Goal: Information Seeking & Learning: Learn about a topic

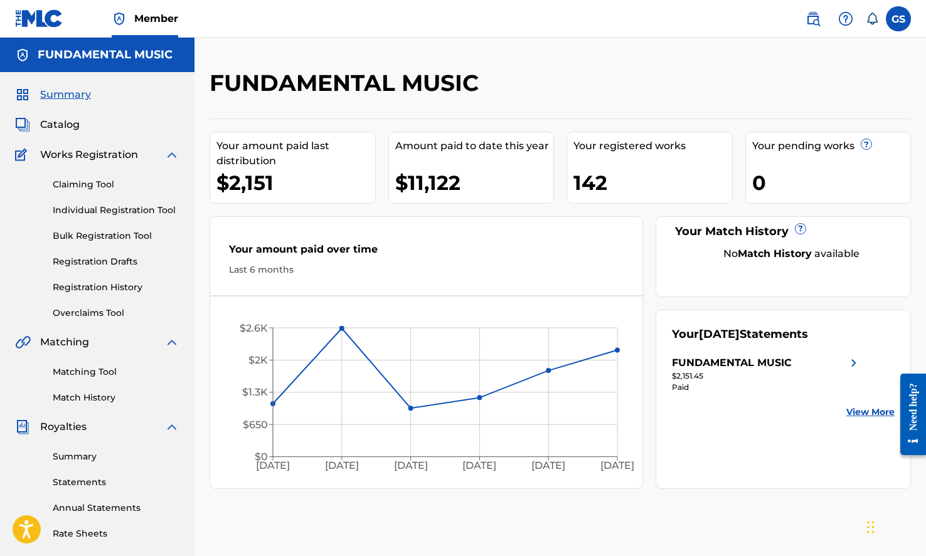
click at [69, 122] on span "Catalog" at bounding box center [60, 124] width 40 height 15
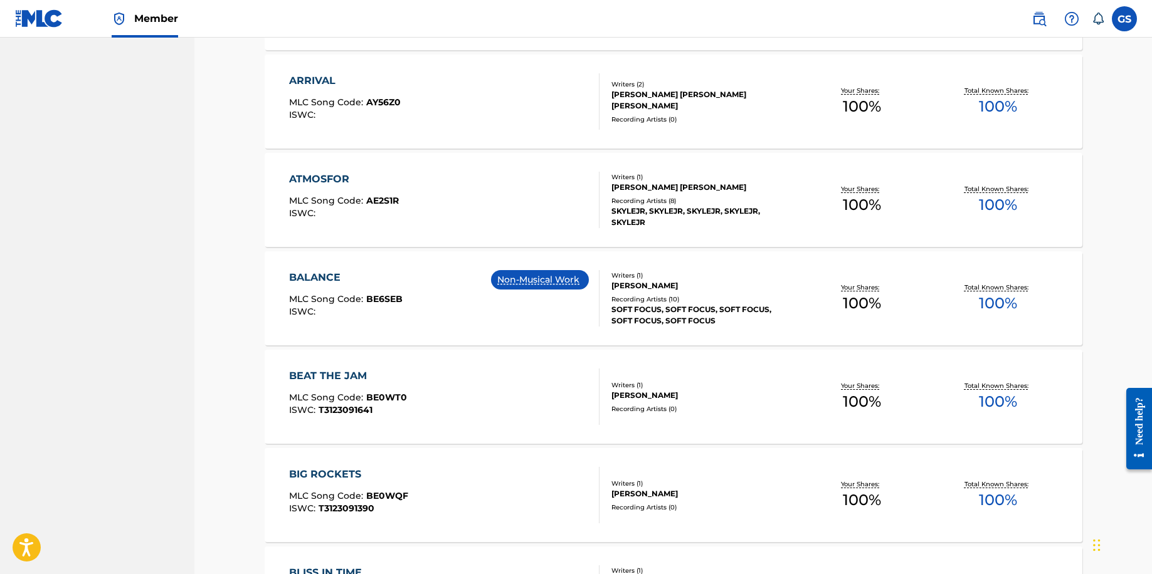
scroll to position [855, 0]
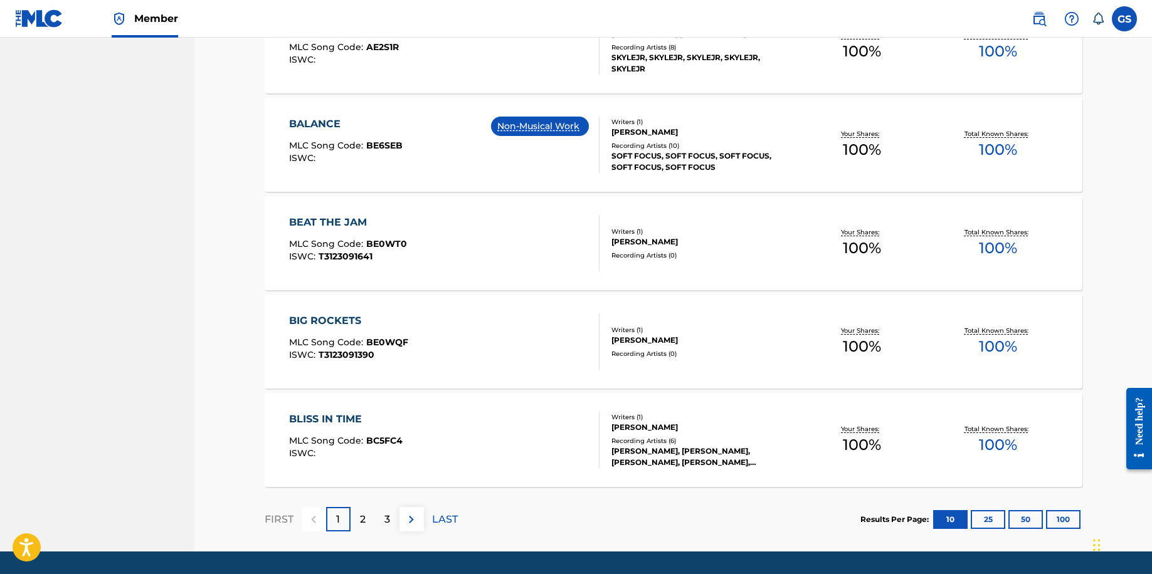
click at [925, 524] on button "100" at bounding box center [1063, 519] width 34 height 19
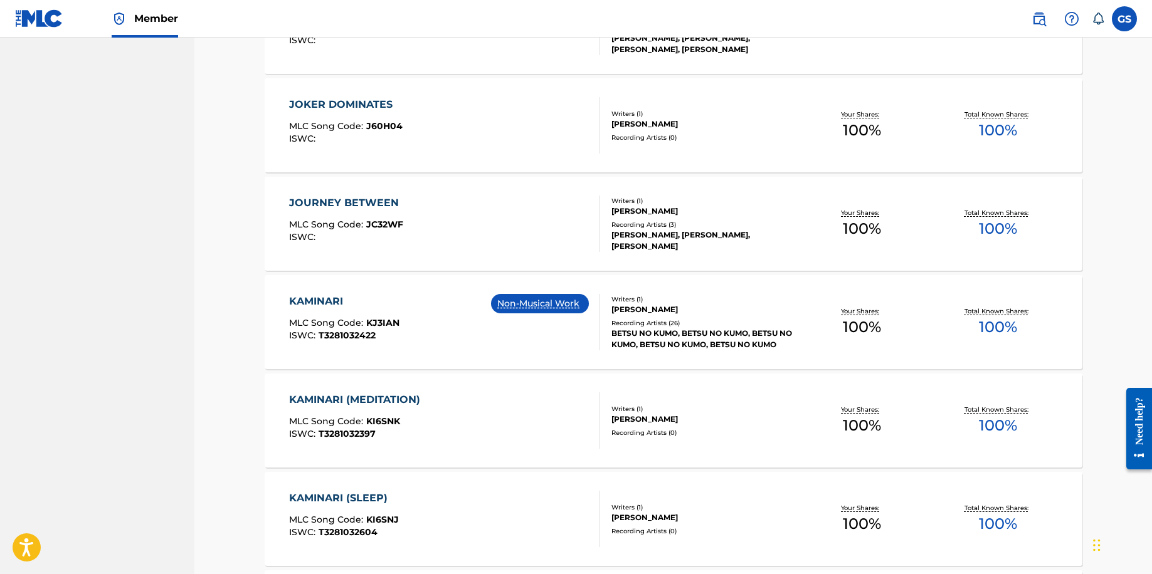
scroll to position [6443, 0]
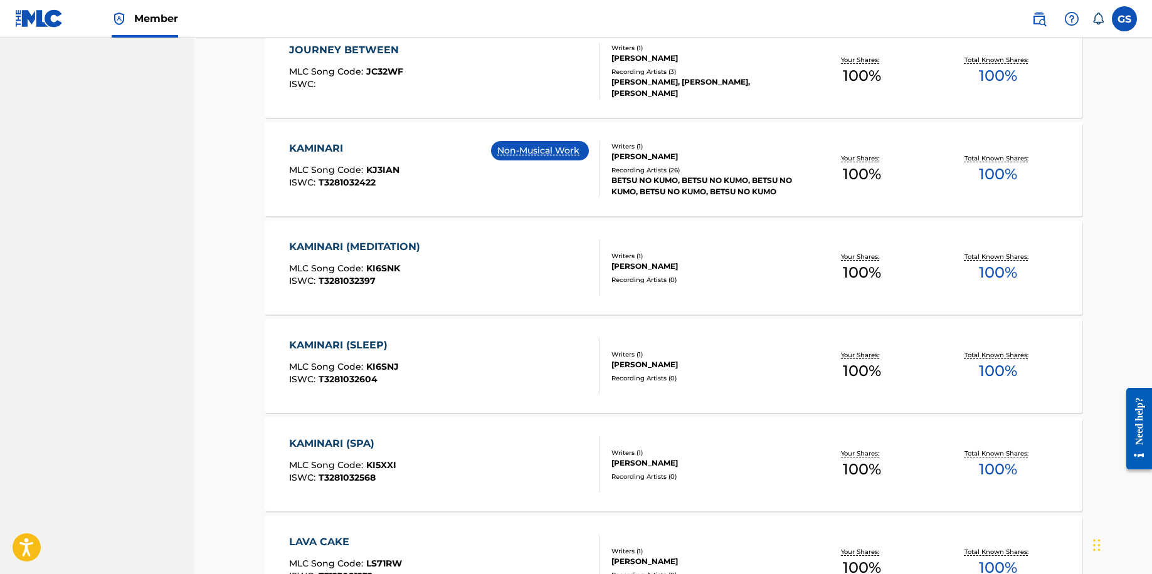
click at [303, 148] on div "KAMINARI" at bounding box center [344, 148] width 110 height 15
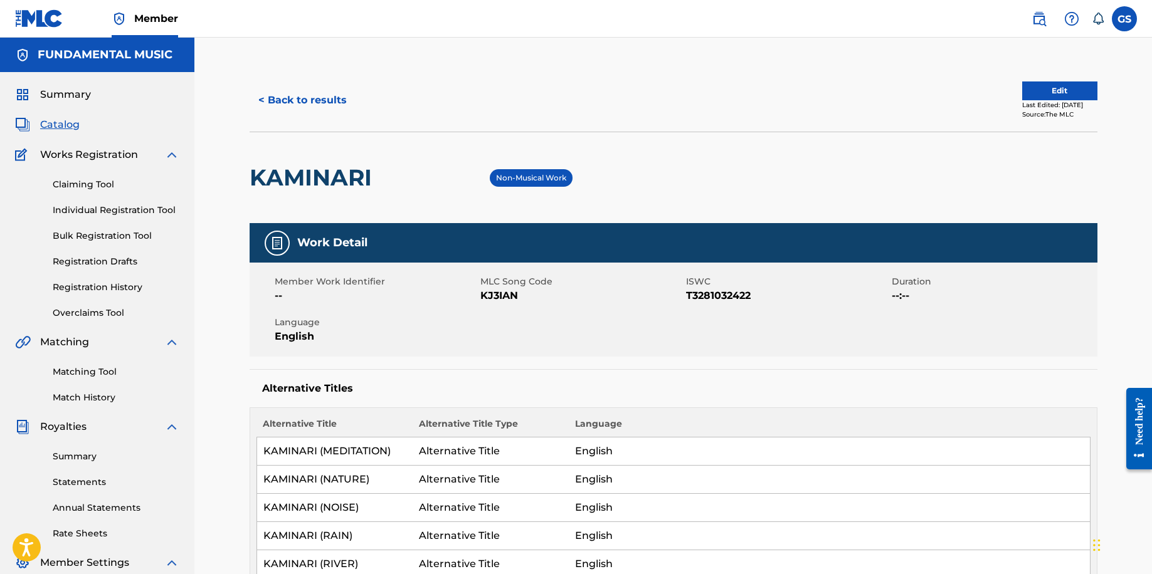
scroll to position [154, 0]
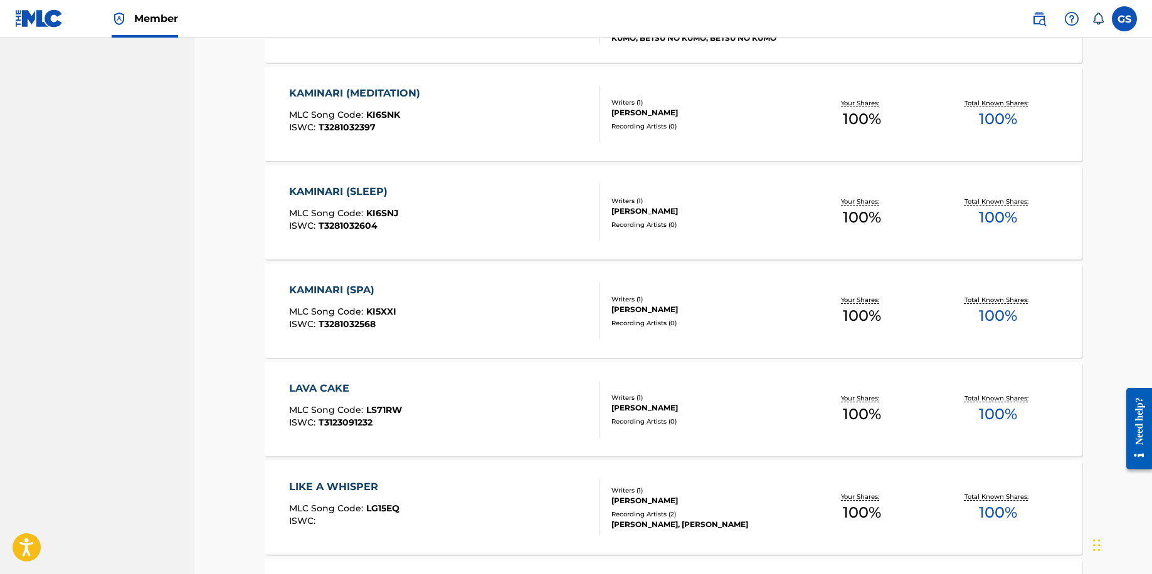
scroll to position [6443, 0]
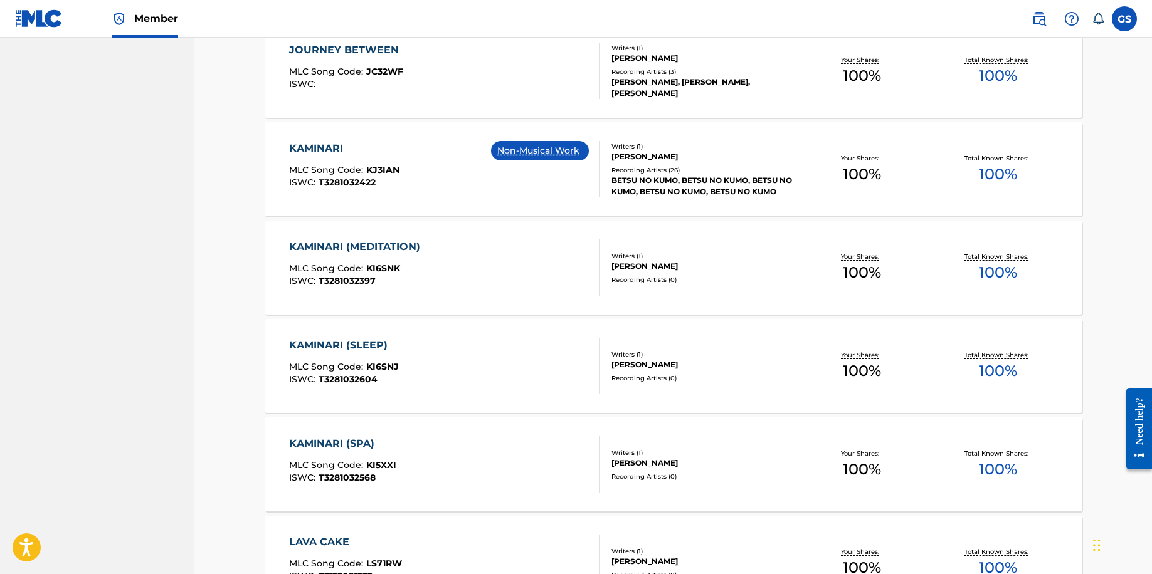
click at [307, 138] on div "KAMINARI MLC Song Code : KJ3IAN ISWC : T3281032422 Non-Musical Work Writers ( 1…" at bounding box center [674, 169] width 818 height 94
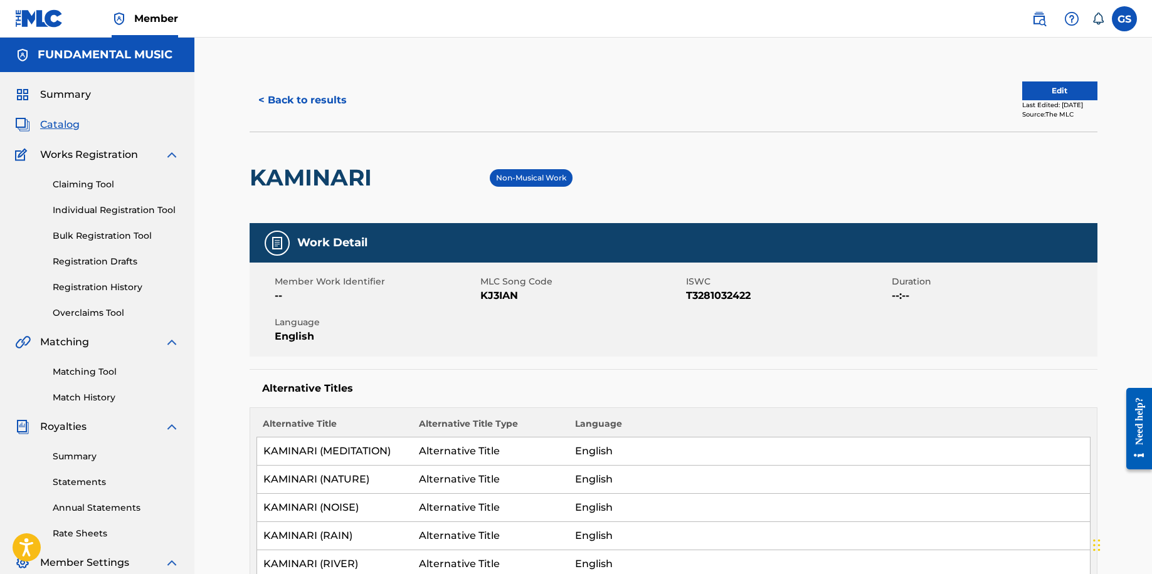
scroll to position [153, 0]
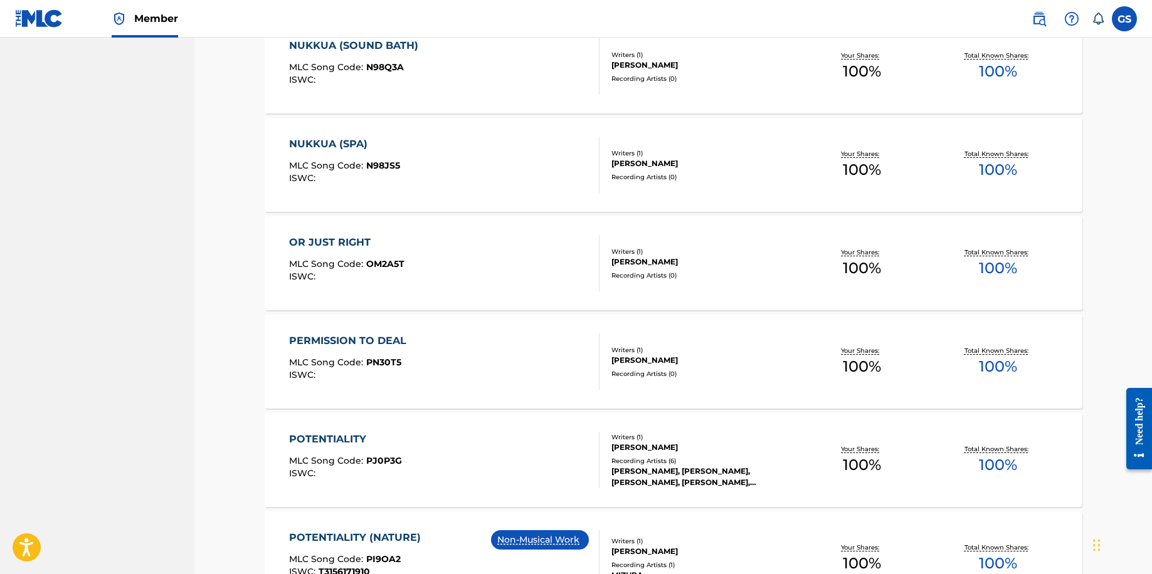
scroll to position [9358, 0]
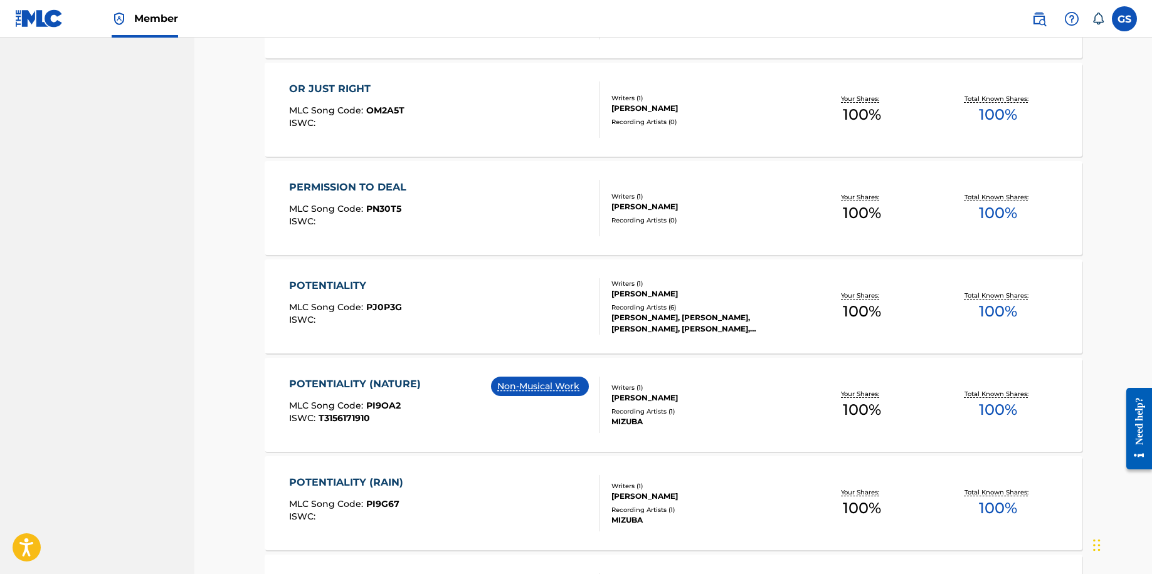
click at [405, 386] on div "POTENTIALITY (NATURE)" at bounding box center [358, 384] width 138 height 15
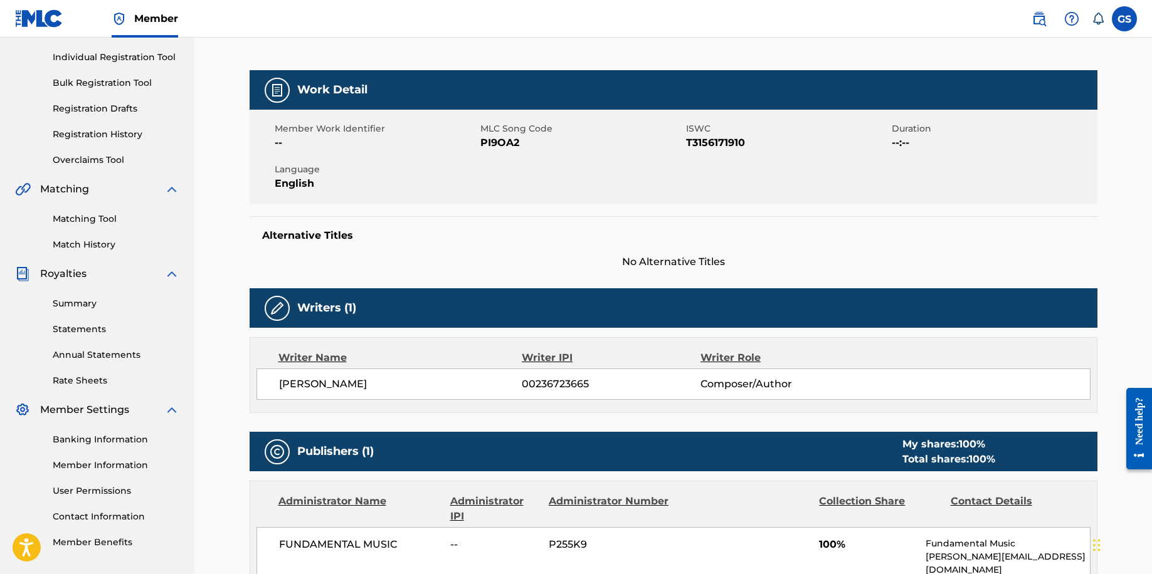
scroll to position [307, 0]
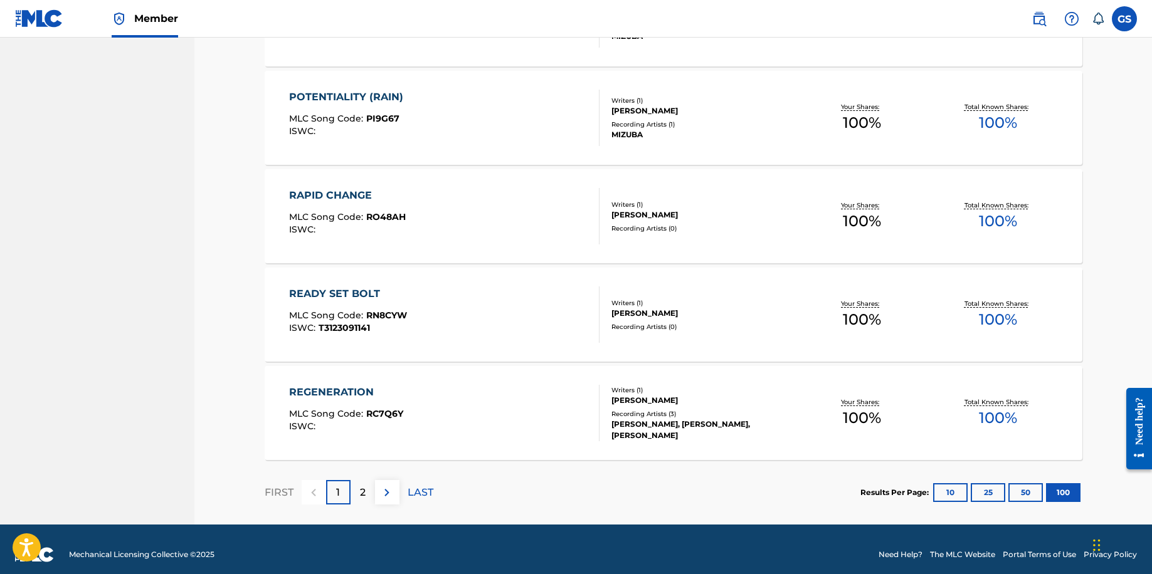
scroll to position [9754, 0]
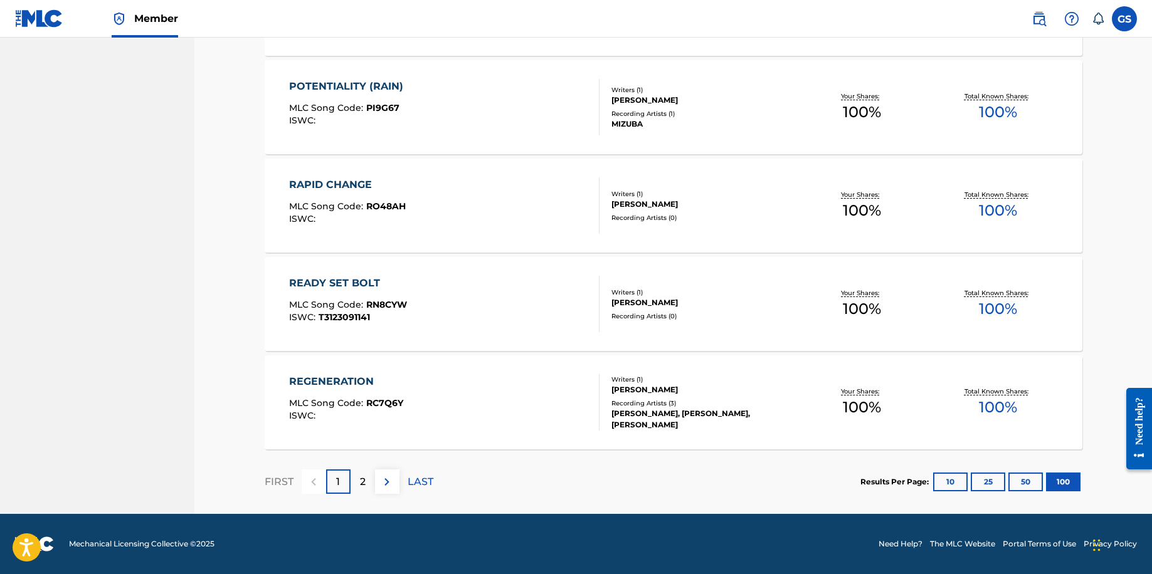
click at [365, 481] on div "2" at bounding box center [363, 482] width 24 height 24
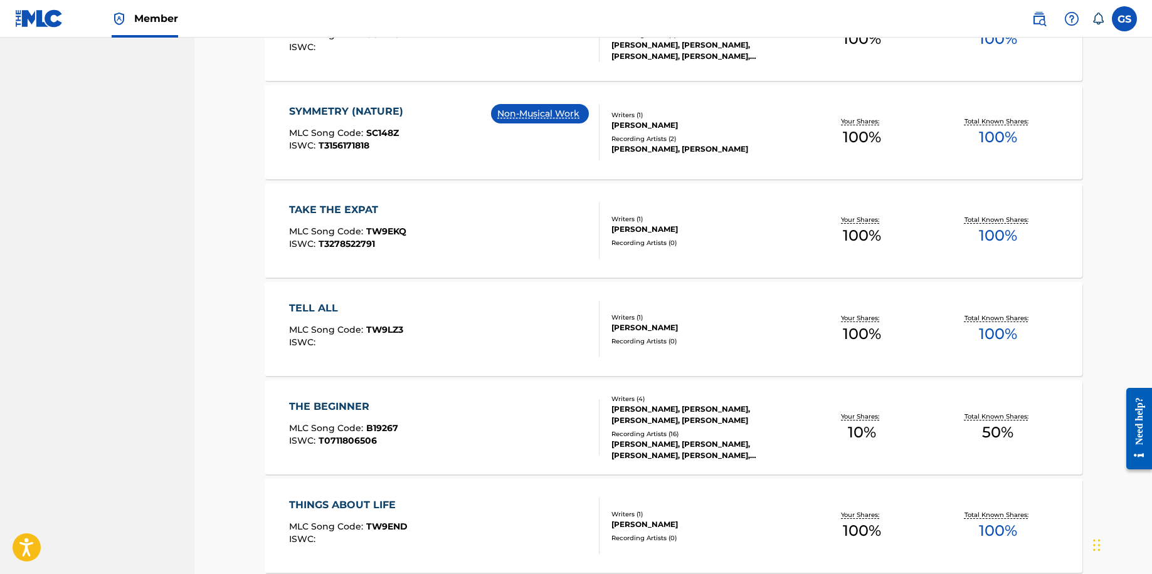
scroll to position [1895, 0]
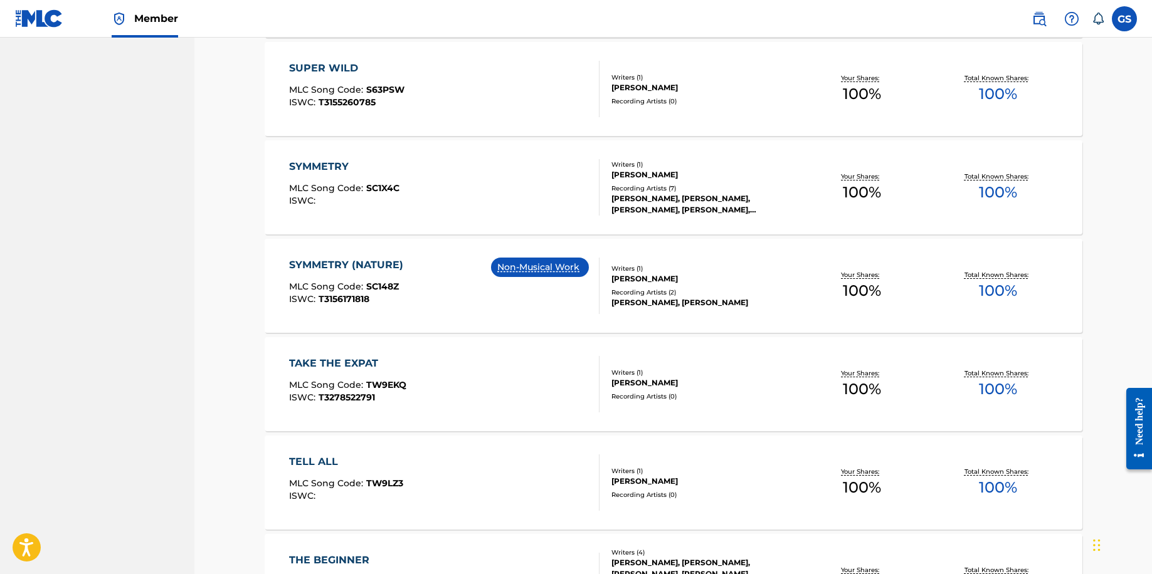
click at [341, 263] on div "SYMMETRY (NATURE)" at bounding box center [349, 265] width 120 height 15
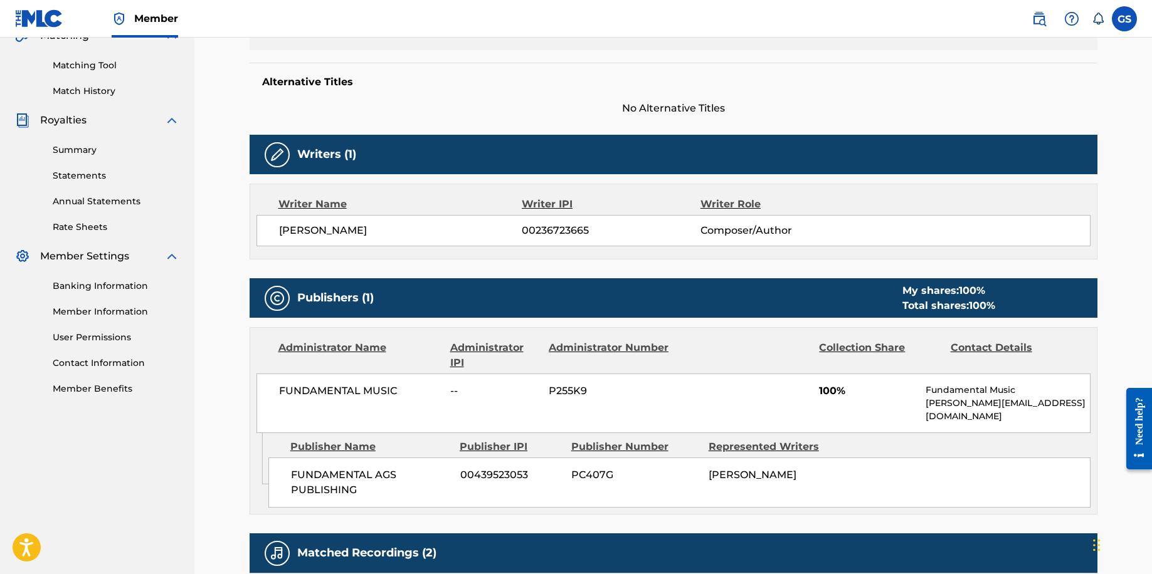
scroll to position [460, 0]
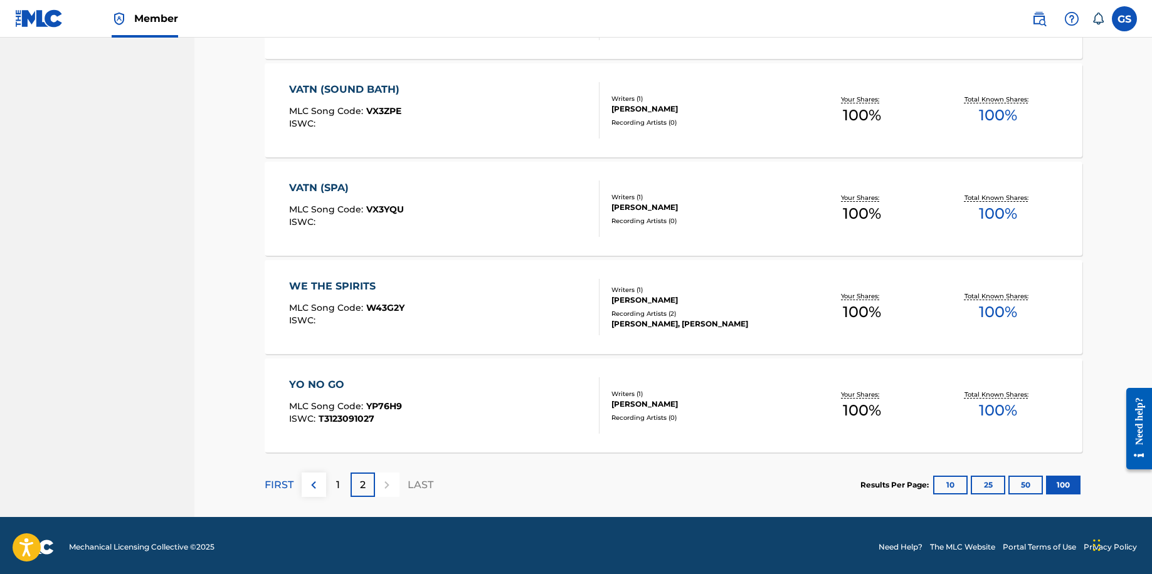
scroll to position [4043, 0]
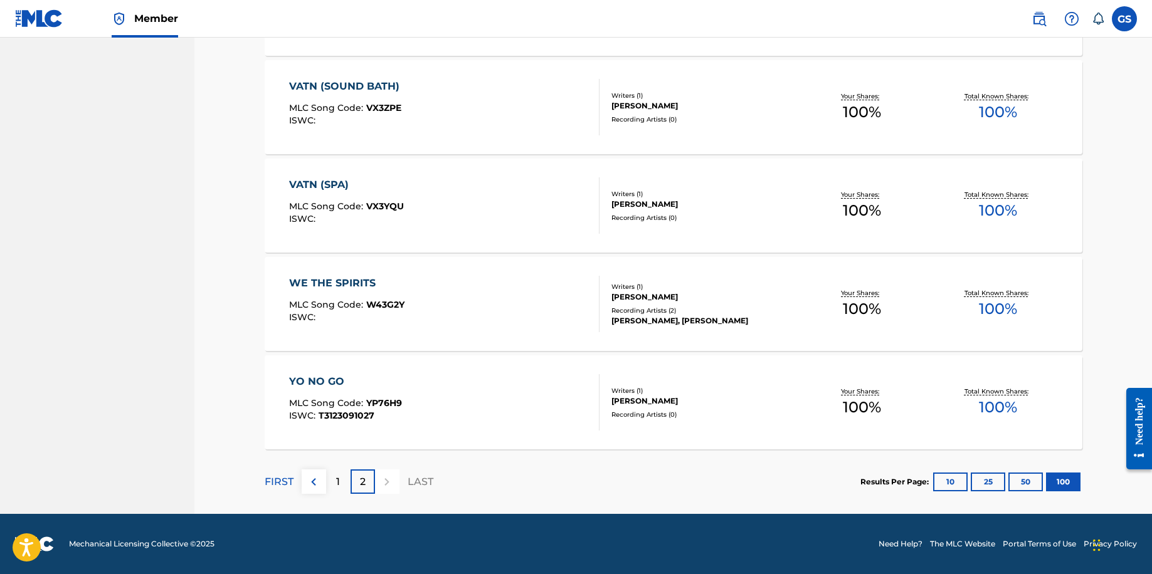
click at [334, 480] on div "1" at bounding box center [338, 482] width 24 height 24
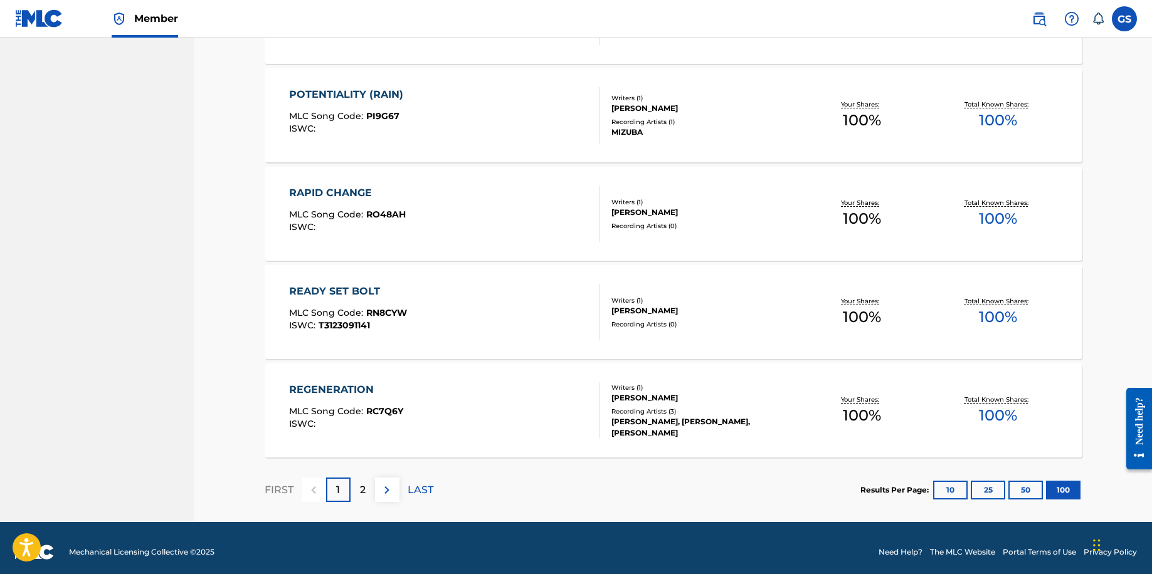
scroll to position [9754, 0]
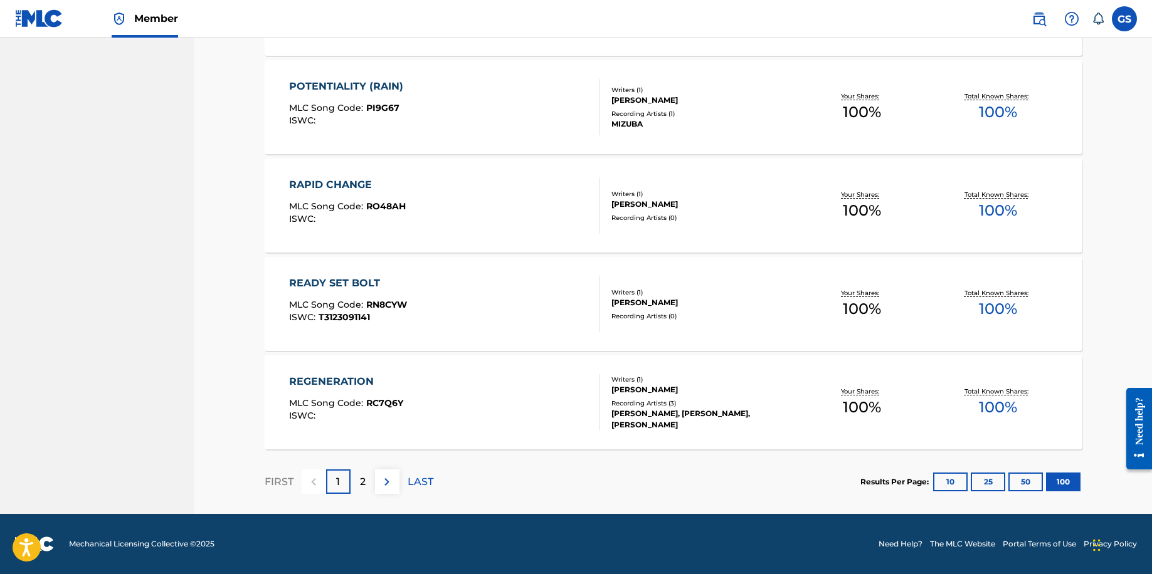
click at [362, 483] on p "2" at bounding box center [363, 482] width 6 height 15
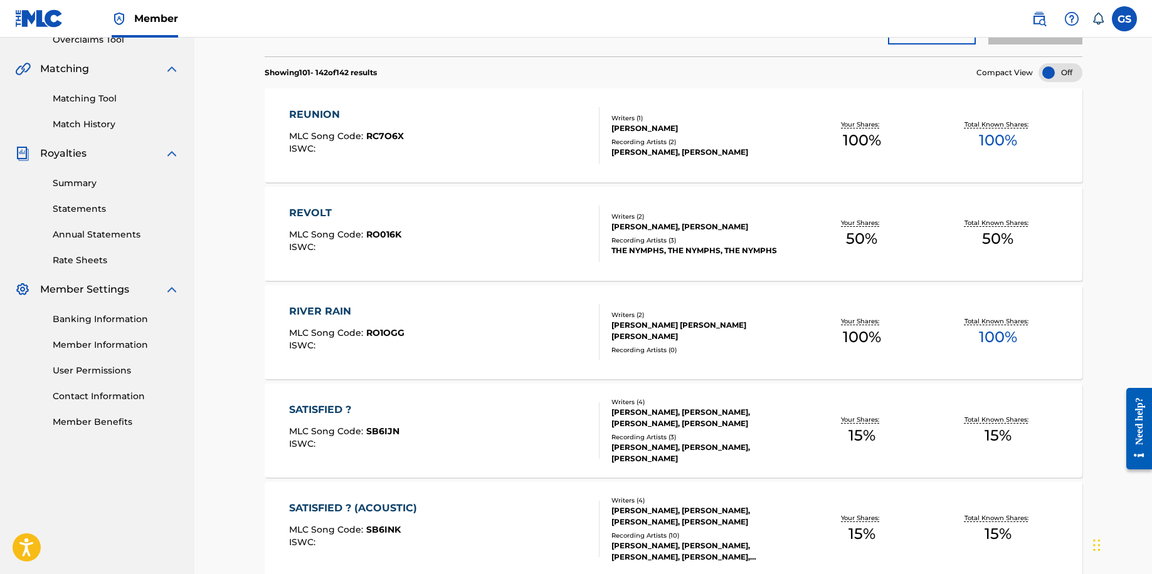
scroll to position [120, 0]
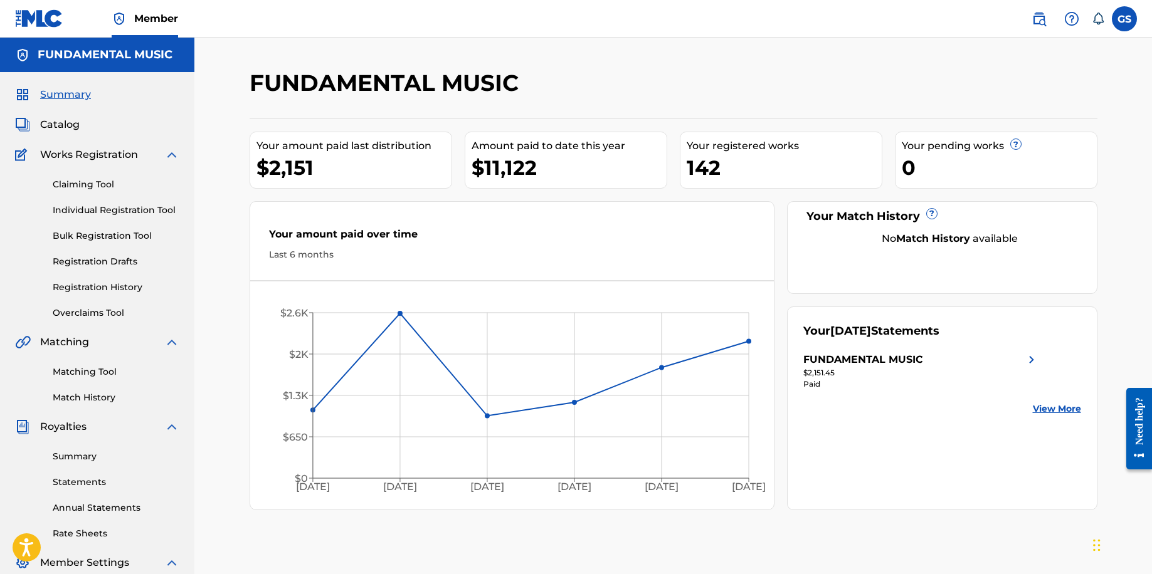
click at [80, 455] on link "Summary" at bounding box center [116, 456] width 127 height 13
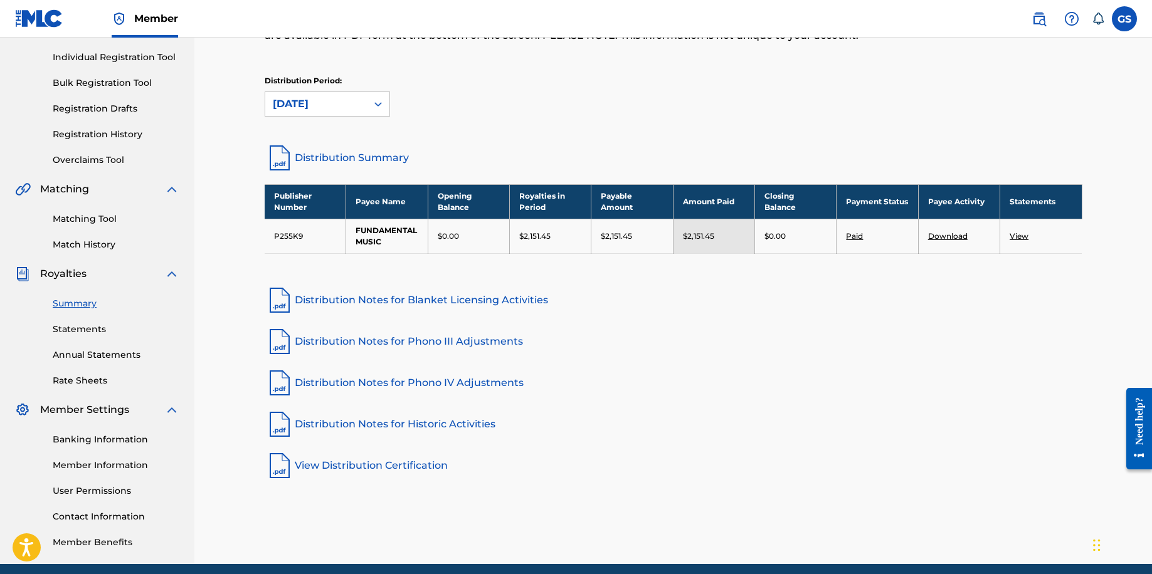
scroll to position [203, 0]
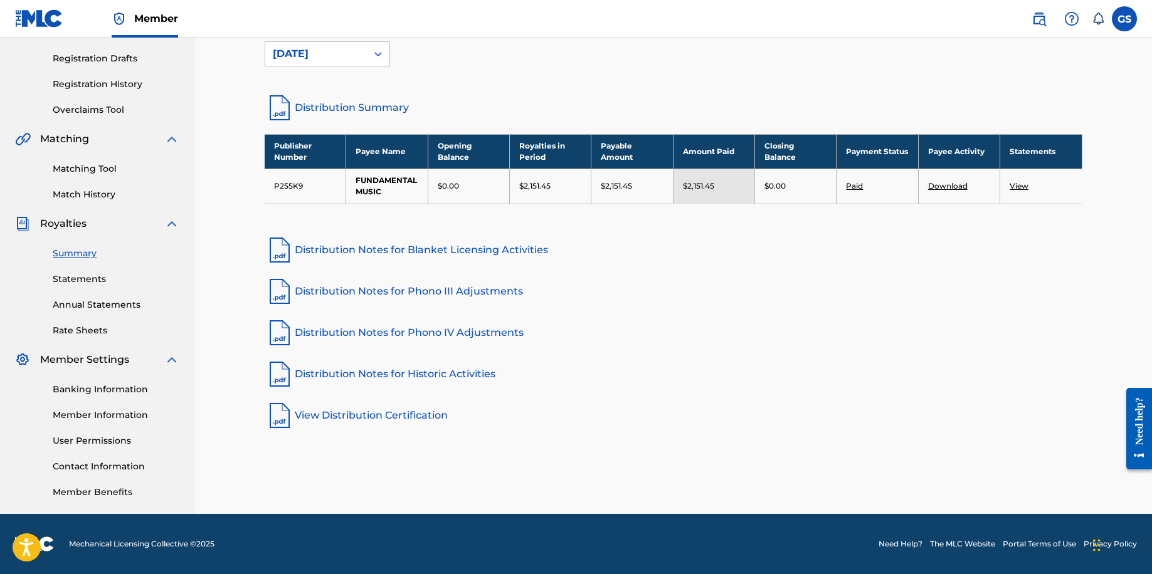
click at [81, 307] on link "Annual Statements" at bounding box center [116, 305] width 127 height 13
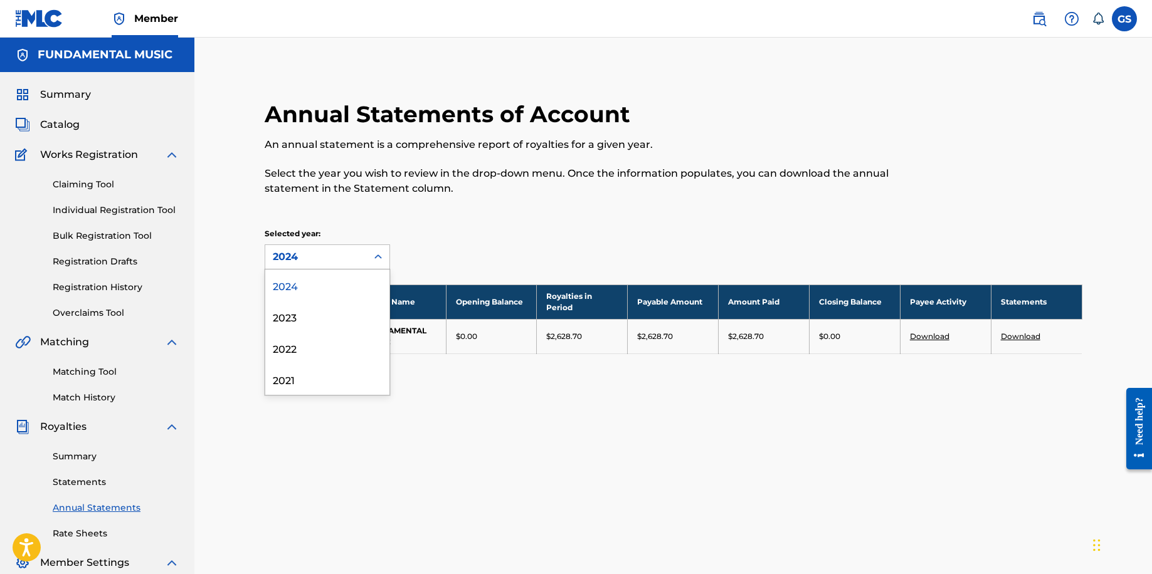
click at [346, 254] on div "2024" at bounding box center [316, 257] width 87 height 15
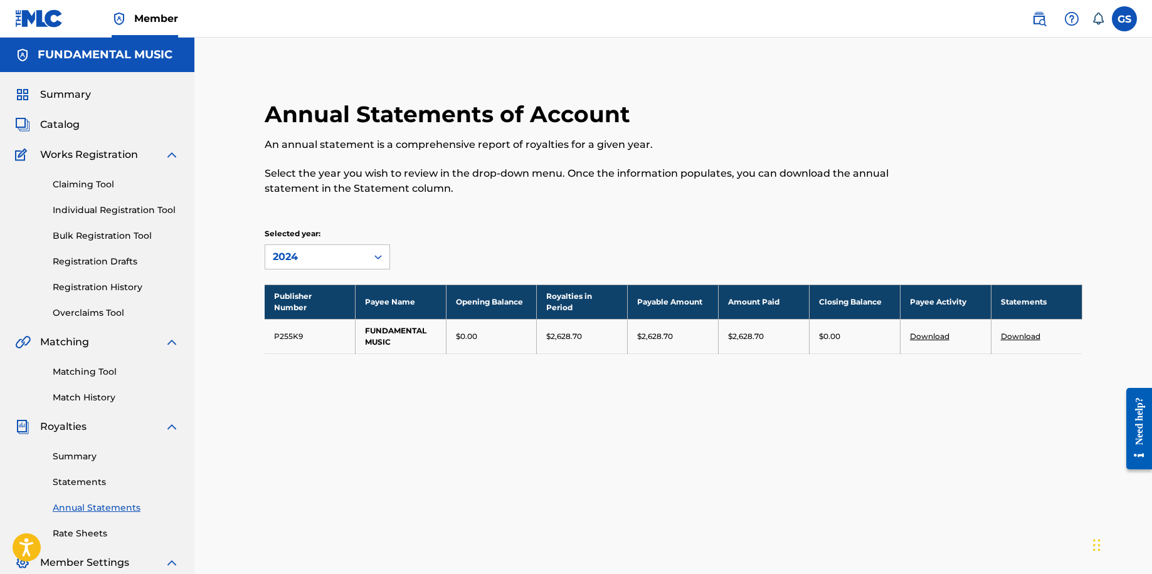
click at [346, 254] on div "2024" at bounding box center [316, 257] width 87 height 15
click at [72, 460] on link "Summary" at bounding box center [116, 456] width 127 height 13
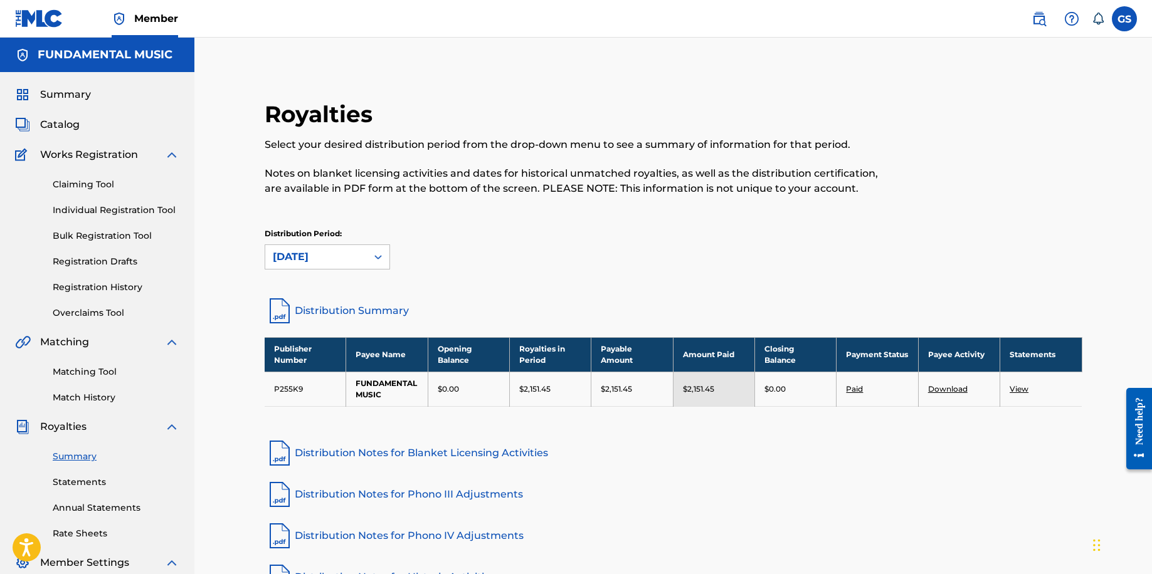
click at [60, 119] on span "Catalog" at bounding box center [60, 124] width 40 height 15
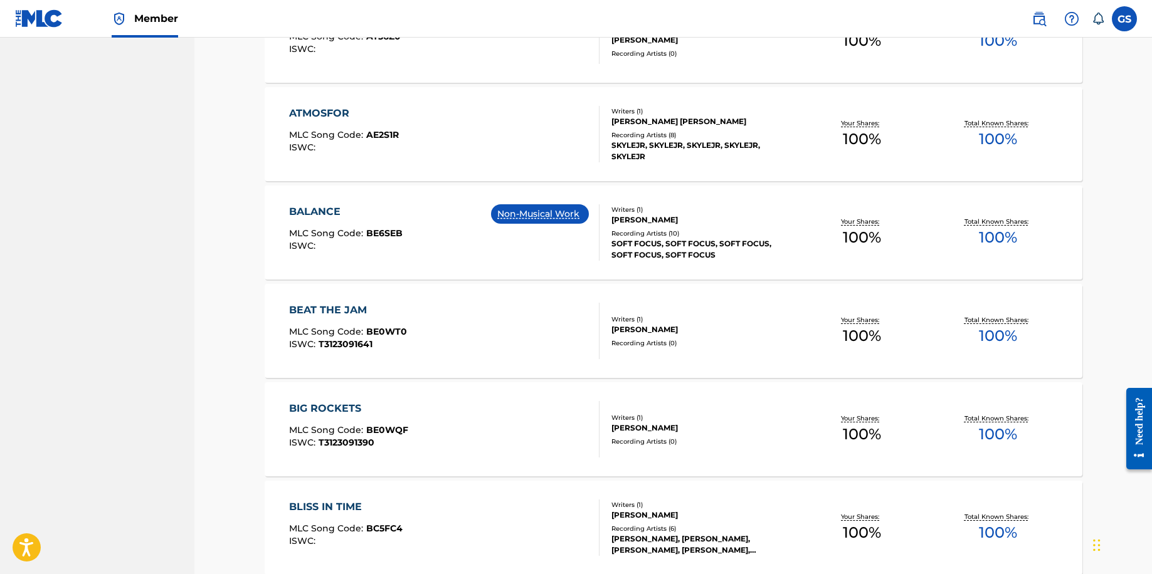
scroll to position [892, 0]
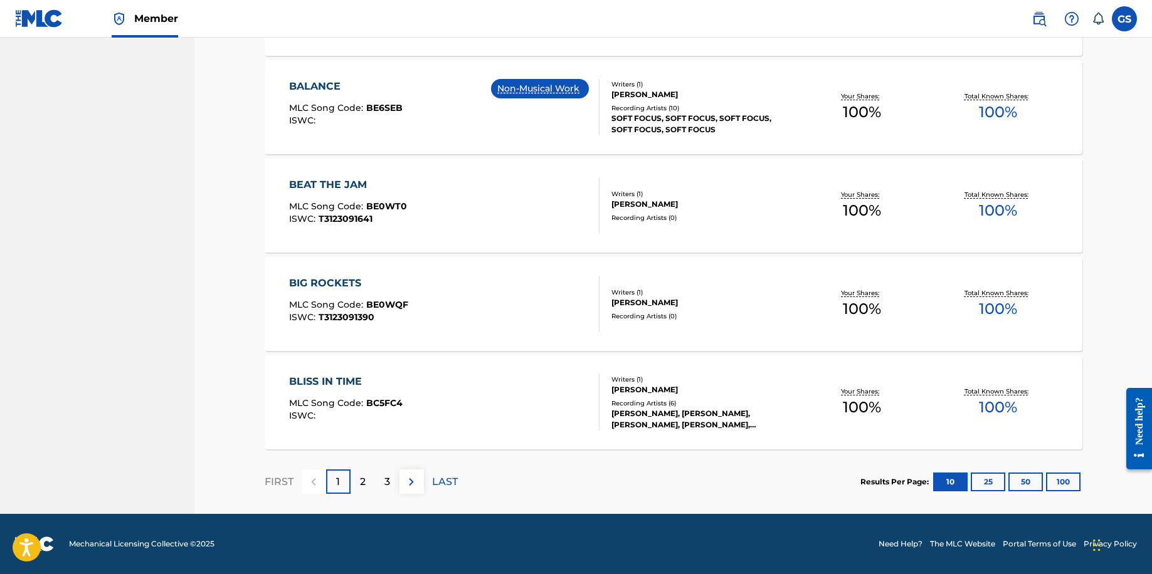
click at [1065, 477] on button "100" at bounding box center [1063, 482] width 34 height 19
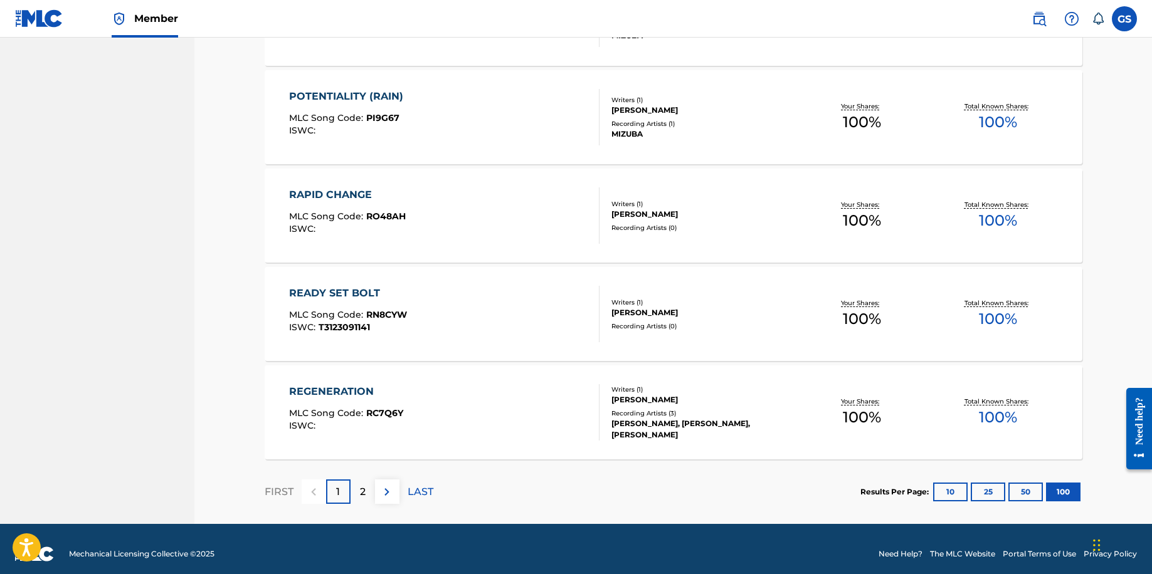
scroll to position [9754, 0]
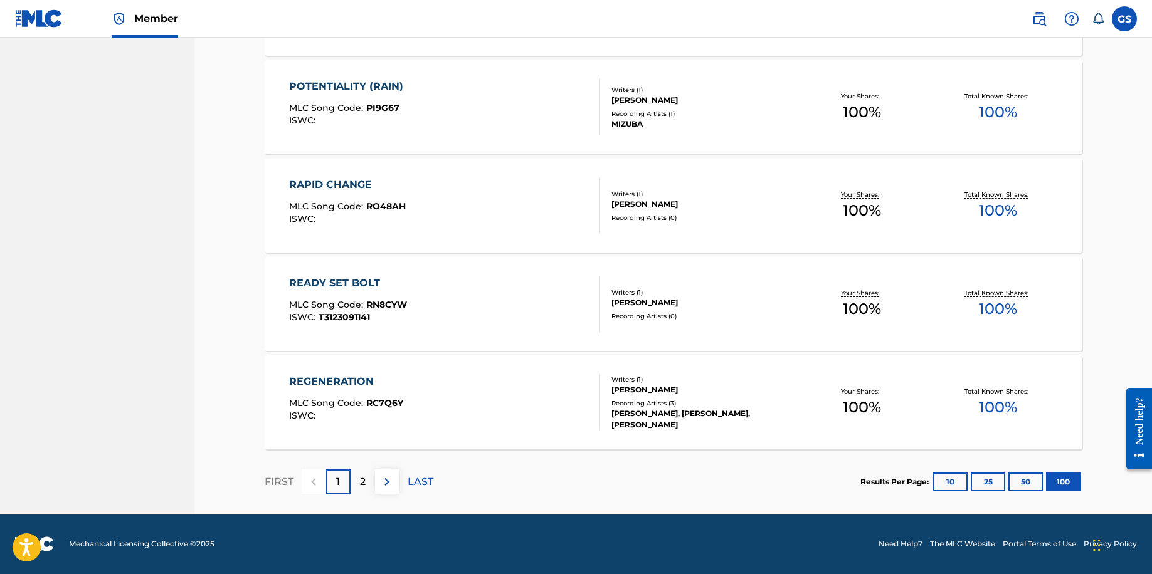
click at [364, 485] on p "2" at bounding box center [363, 482] width 6 height 15
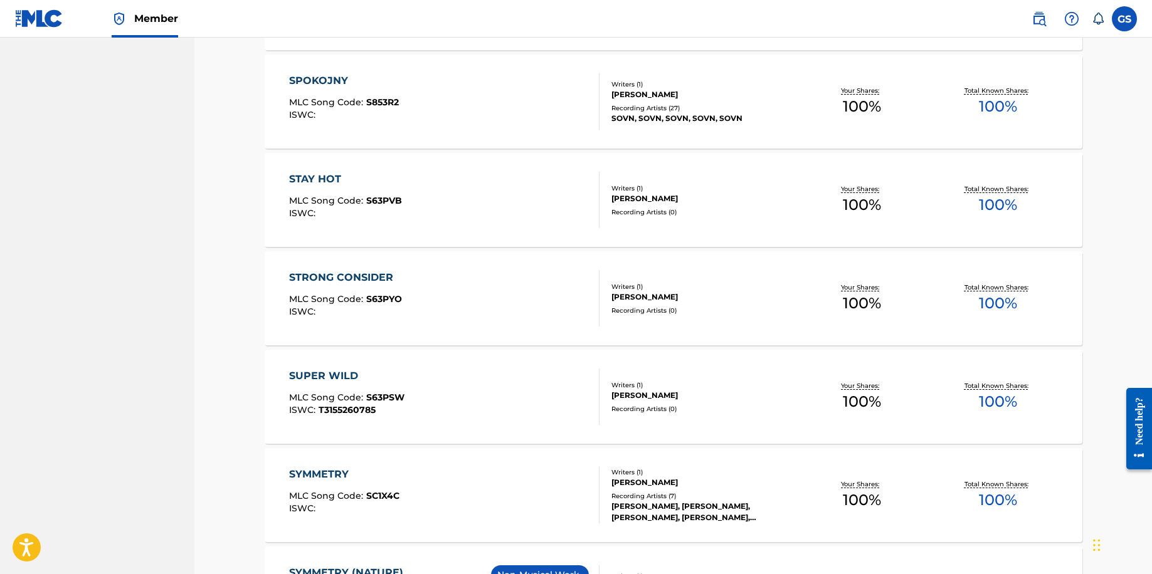
scroll to position [1741, 0]
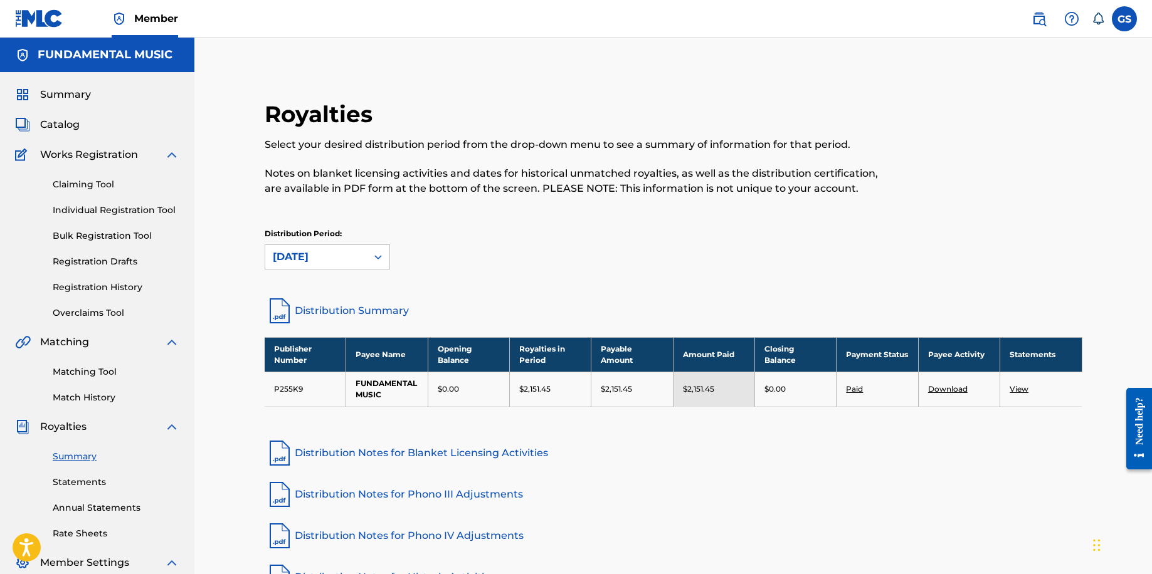
click at [1141, 450] on div "Need help?" at bounding box center [1139, 428] width 17 height 63
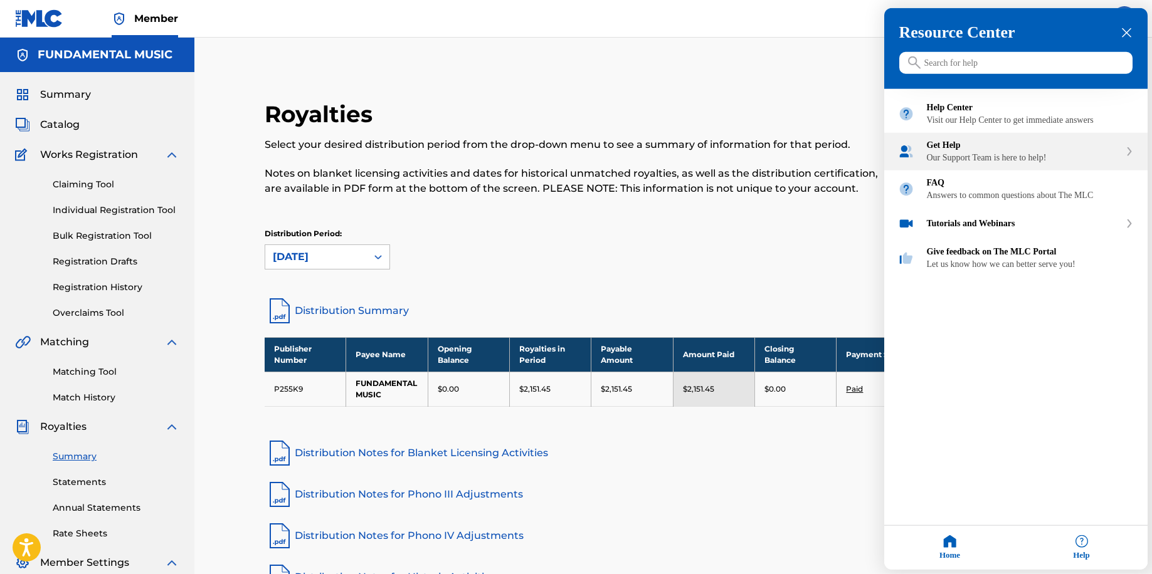
click at [1020, 163] on div "Get Help Our Support Team is here to help!" at bounding box center [1023, 151] width 193 height 23
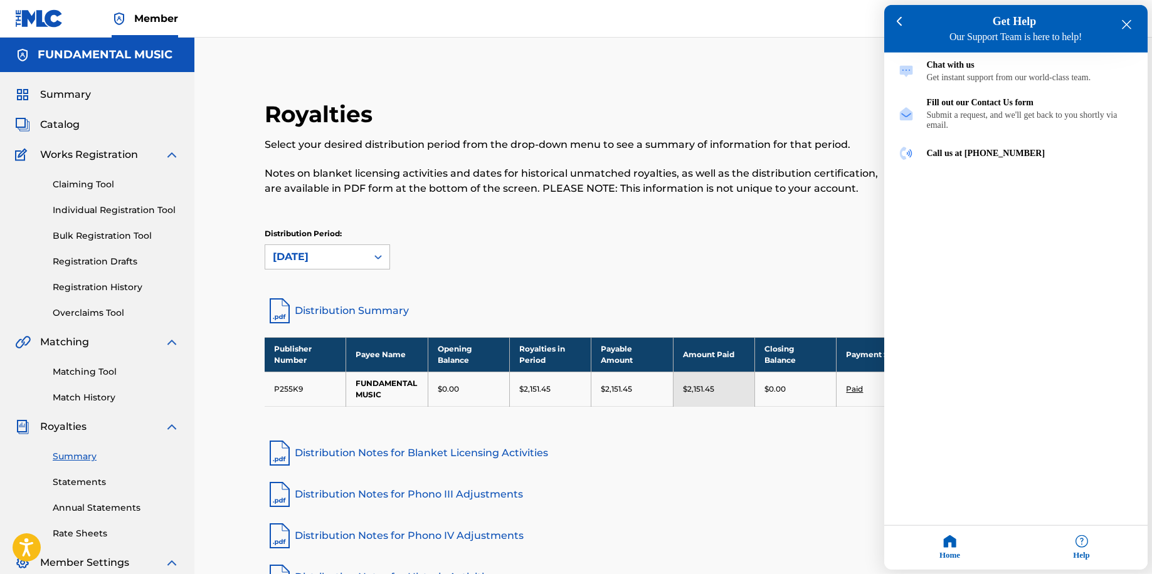
click at [57, 125] on div at bounding box center [576, 287] width 1152 height 574
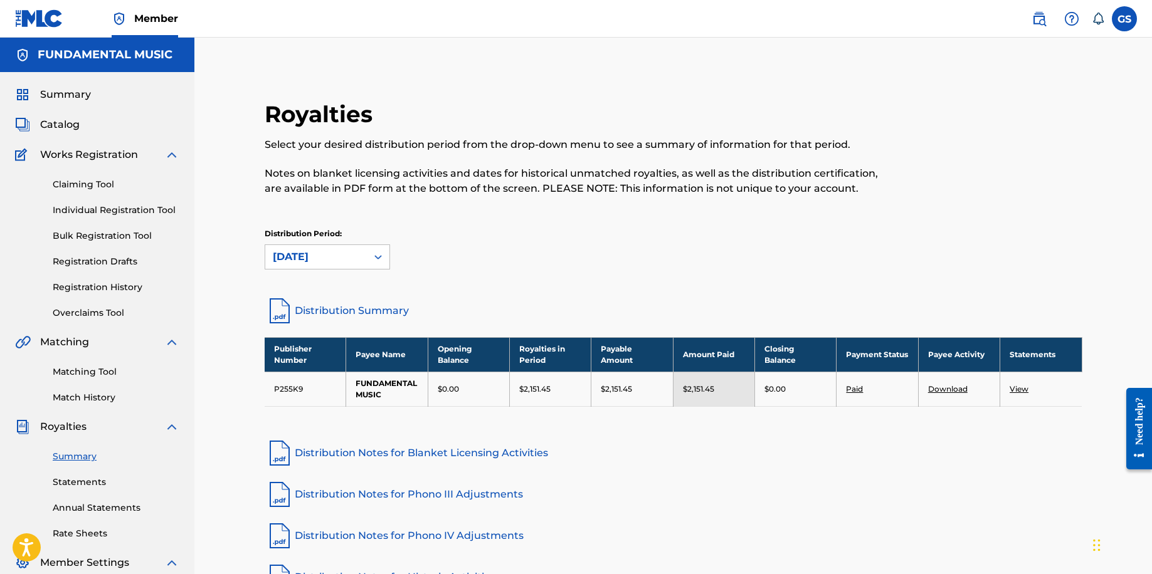
click at [58, 124] on span "Catalog" at bounding box center [60, 124] width 40 height 15
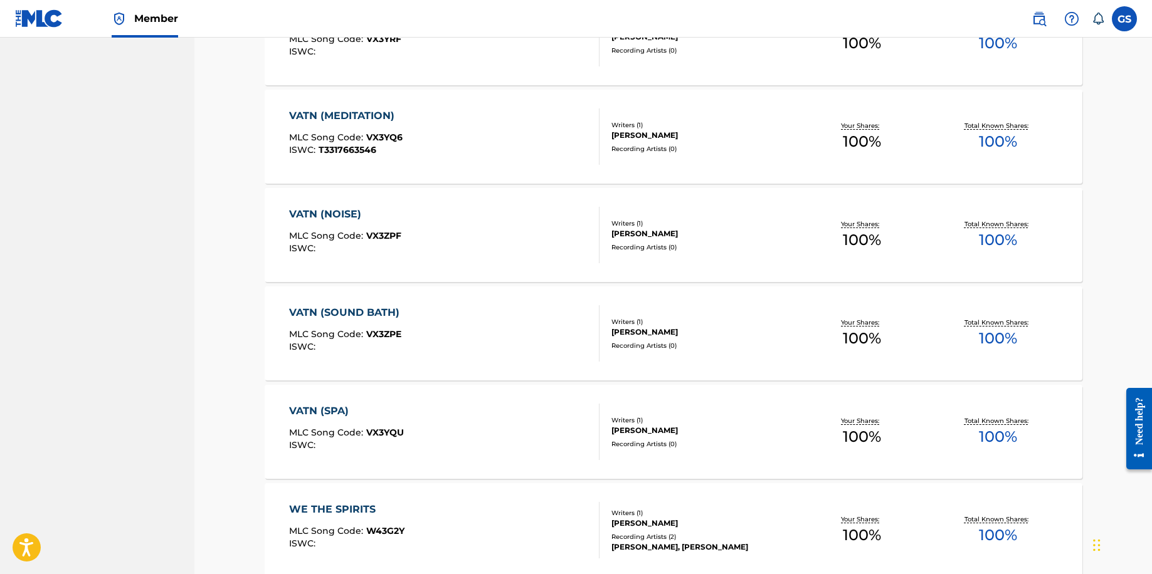
scroll to position [4043, 0]
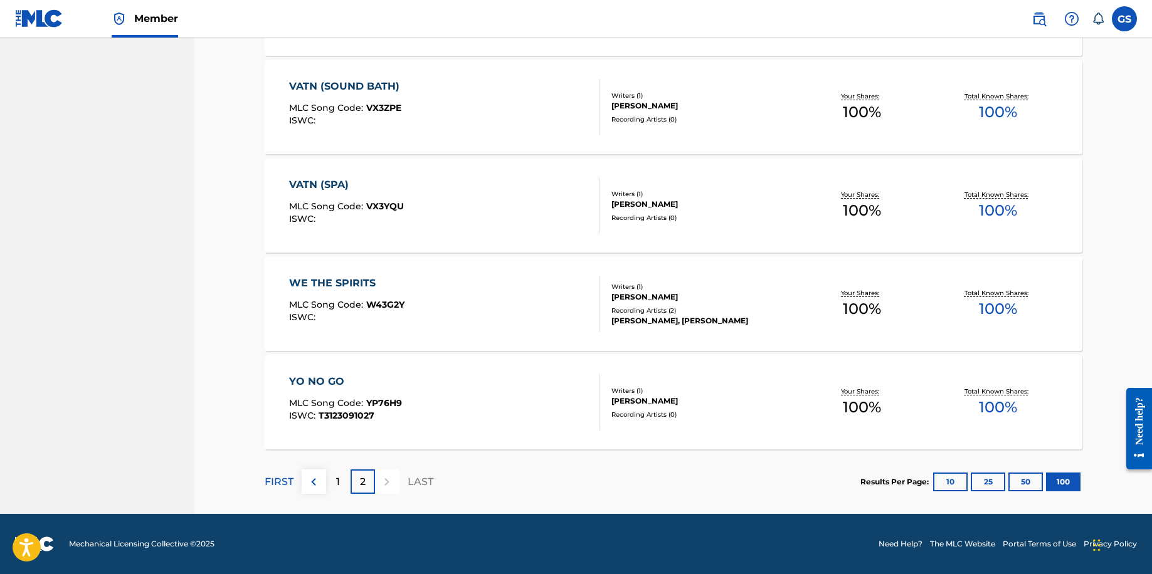
click at [332, 485] on div "1" at bounding box center [338, 482] width 24 height 24
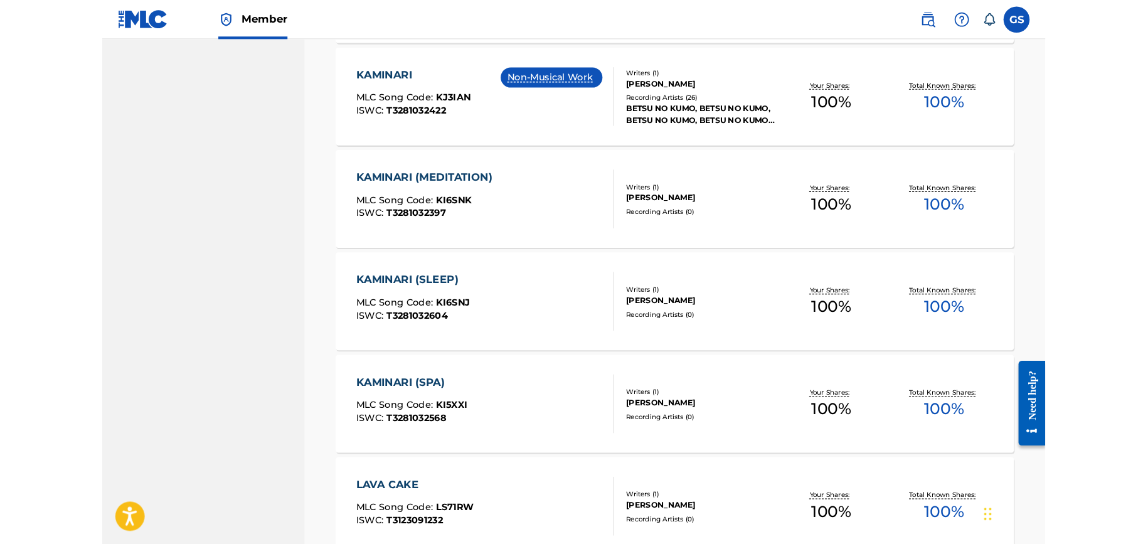
scroll to position [6366, 0]
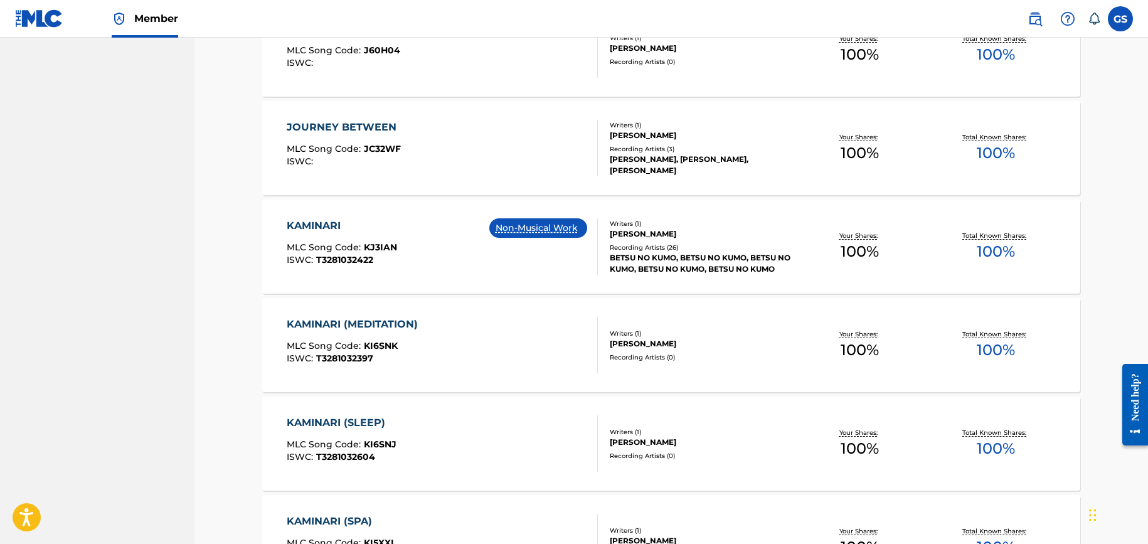
click at [328, 226] on div "KAMINARI" at bounding box center [342, 225] width 110 height 15
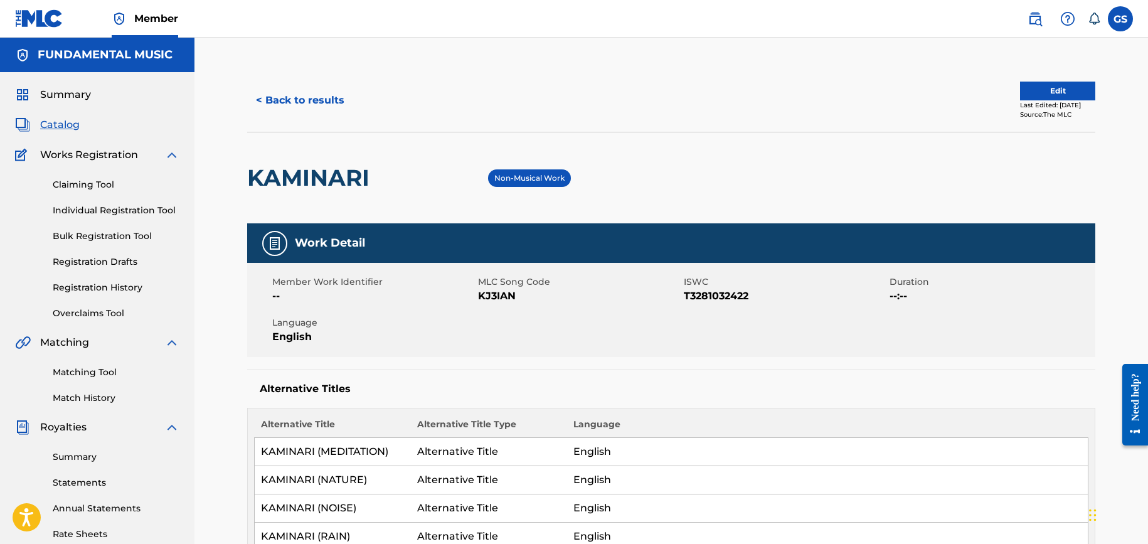
scroll to position [153, 0]
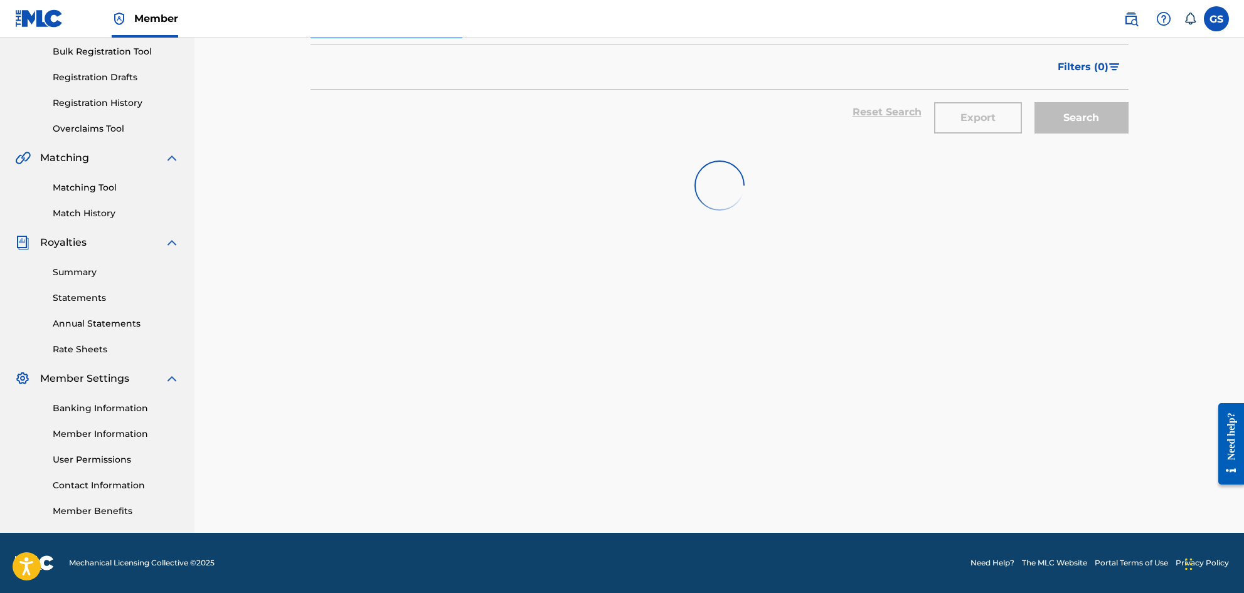
scroll to position [31, 0]
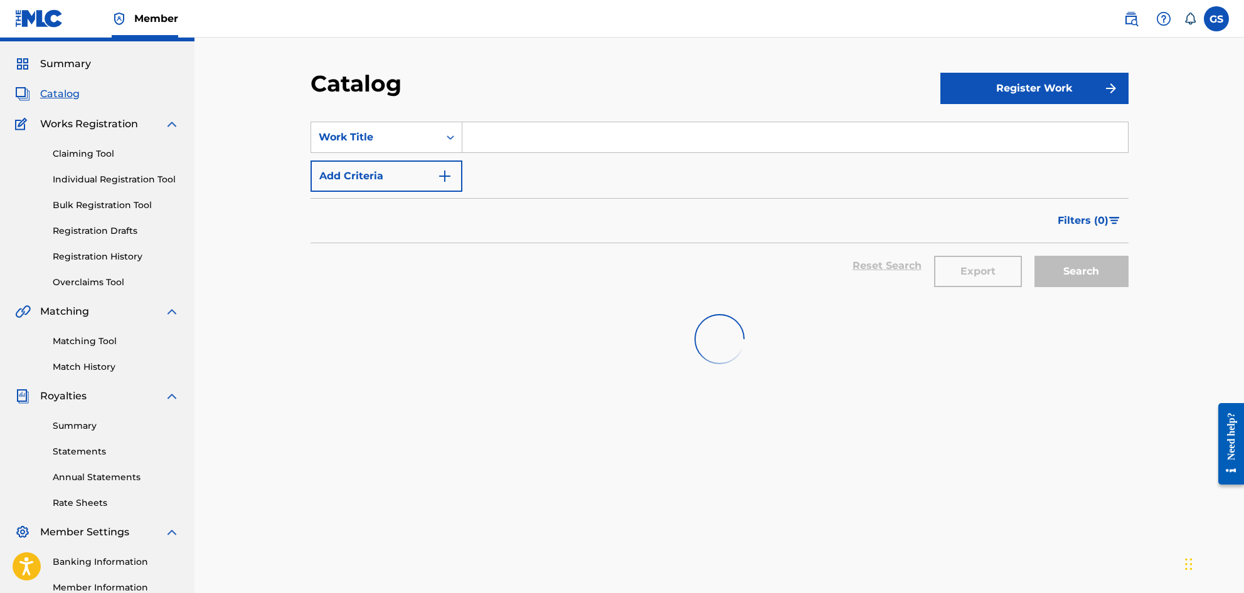
click at [74, 92] on span "Catalog" at bounding box center [60, 94] width 40 height 15
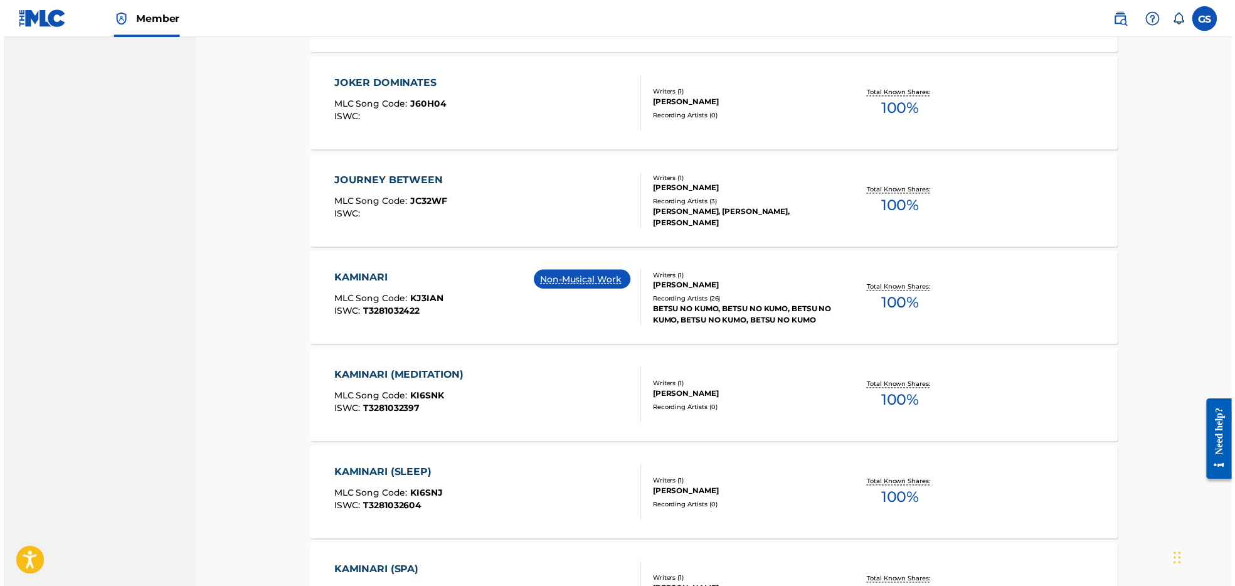
scroll to position [6464, 0]
